Goal: Information Seeking & Learning: Learn about a topic

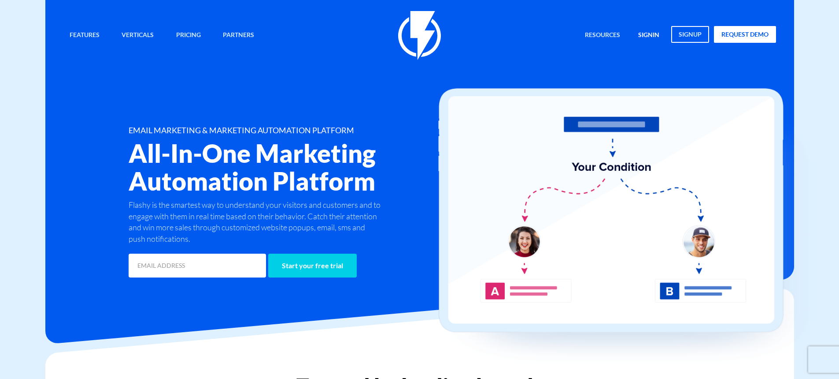
click at [649, 31] on link "signin" at bounding box center [649, 35] width 34 height 19
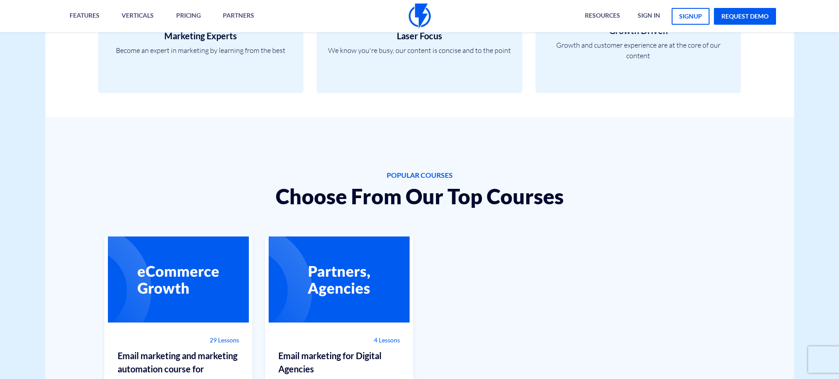
scroll to position [617, 0]
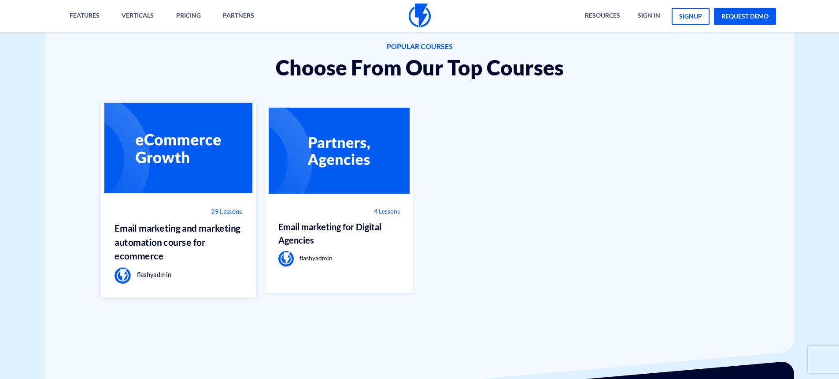
click at [229, 215] on span "29 Lessons" at bounding box center [226, 211] width 31 height 9
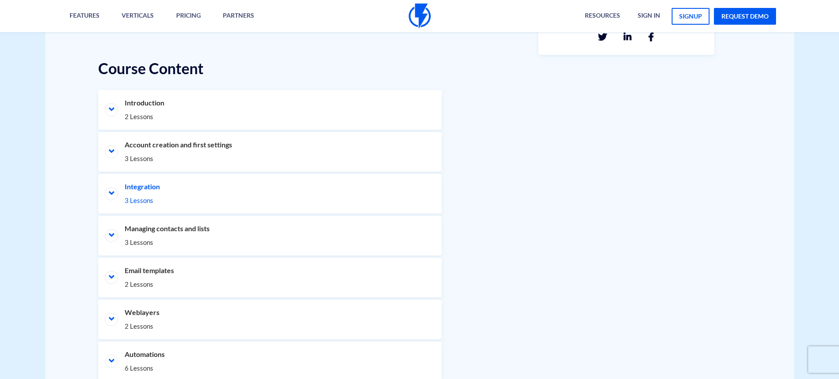
scroll to position [397, 0]
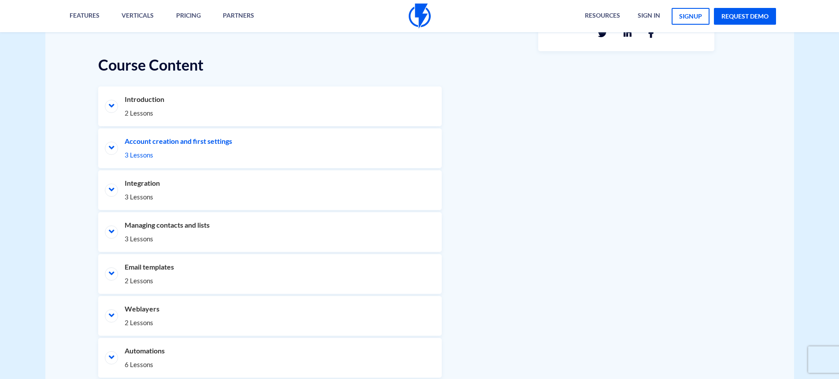
click at [145, 146] on li "Account creation and first settings 3 Lessons" at bounding box center [270, 148] width 344 height 40
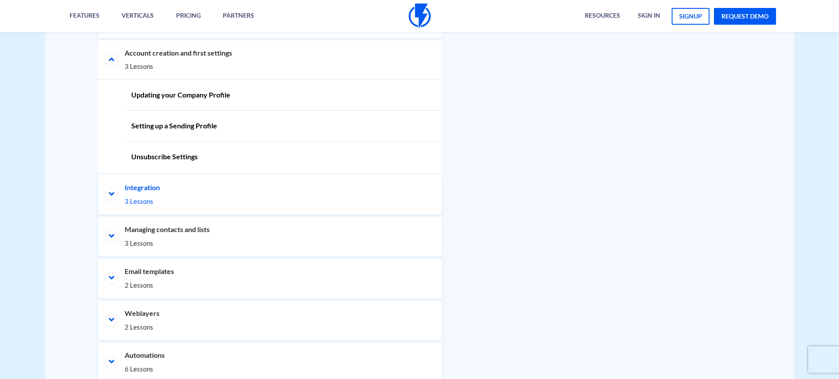
click at [143, 186] on li "Integration 3 Lessons" at bounding box center [270, 194] width 344 height 40
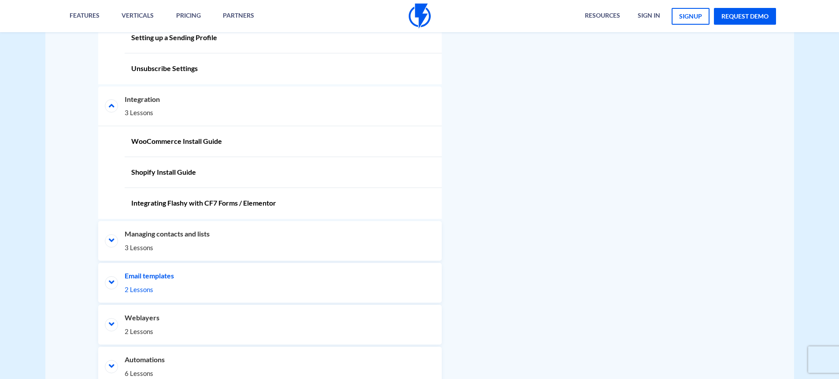
click at [161, 274] on li "Email templates 2 Lessons" at bounding box center [270, 283] width 344 height 40
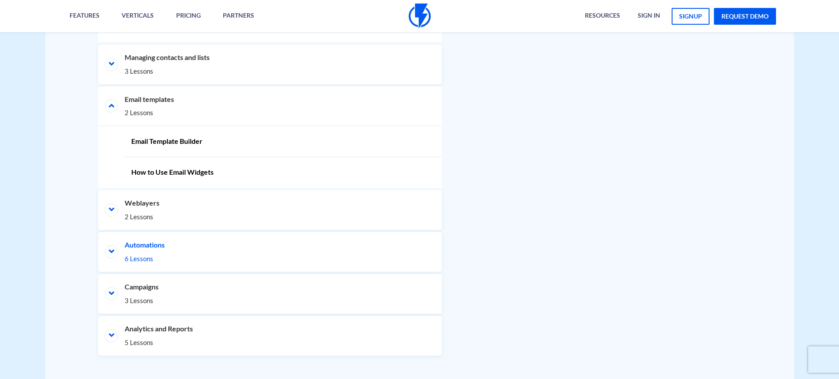
click at [207, 250] on li "Automations 6 Lessons" at bounding box center [270, 252] width 344 height 40
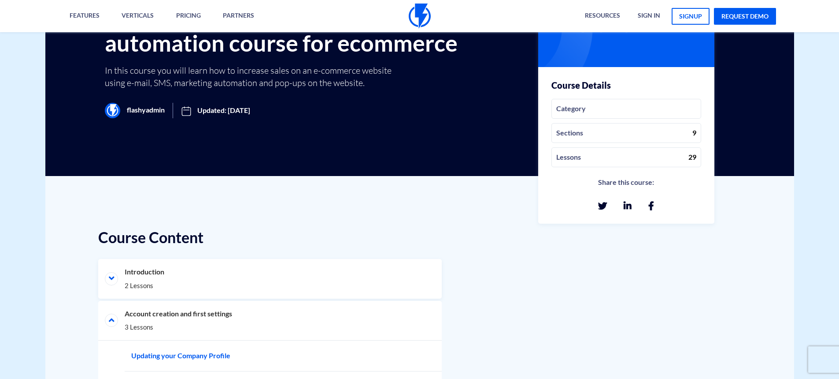
scroll to position [361, 0]
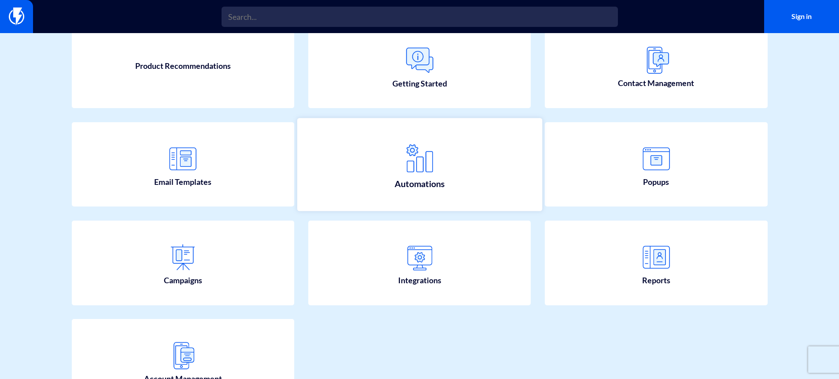
scroll to position [88, 0]
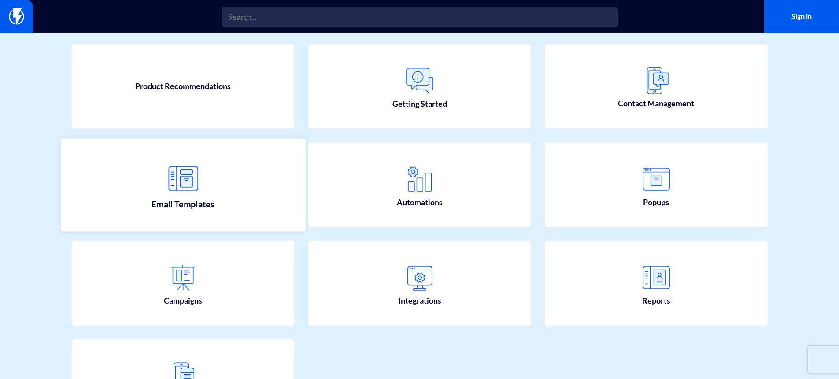
click at [217, 175] on link "Email Templates" at bounding box center [182, 184] width 245 height 93
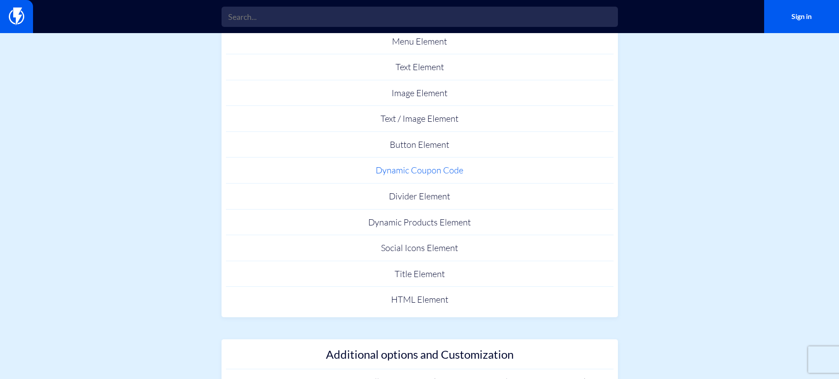
scroll to position [308, 0]
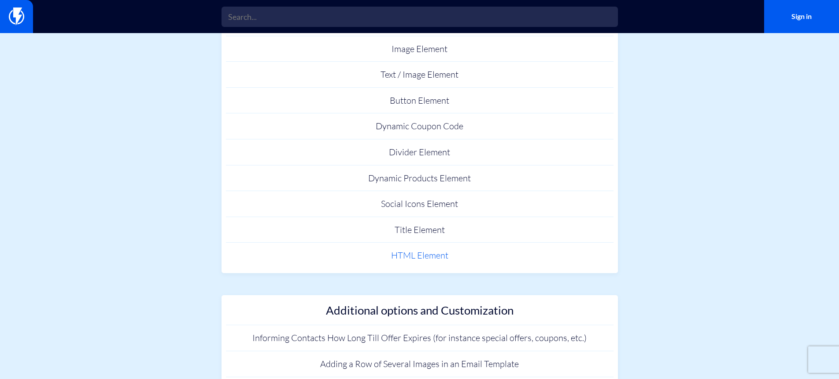
click at [434, 256] on link "HTML Element" at bounding box center [420, 255] width 388 height 26
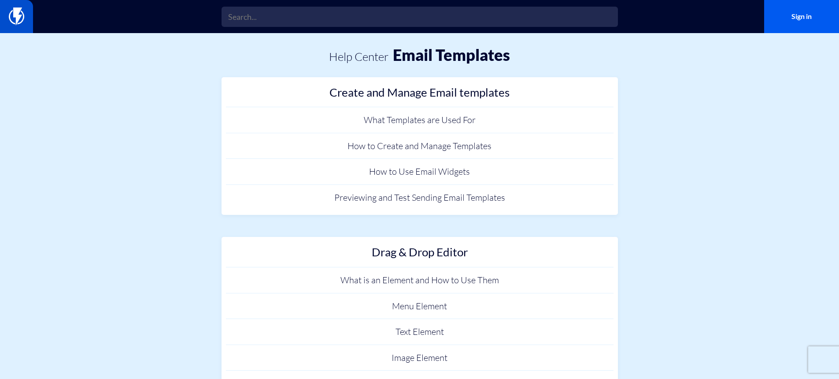
click at [25, 18] on link at bounding box center [16, 16] width 33 height 33
